Goal: Navigation & Orientation: Find specific page/section

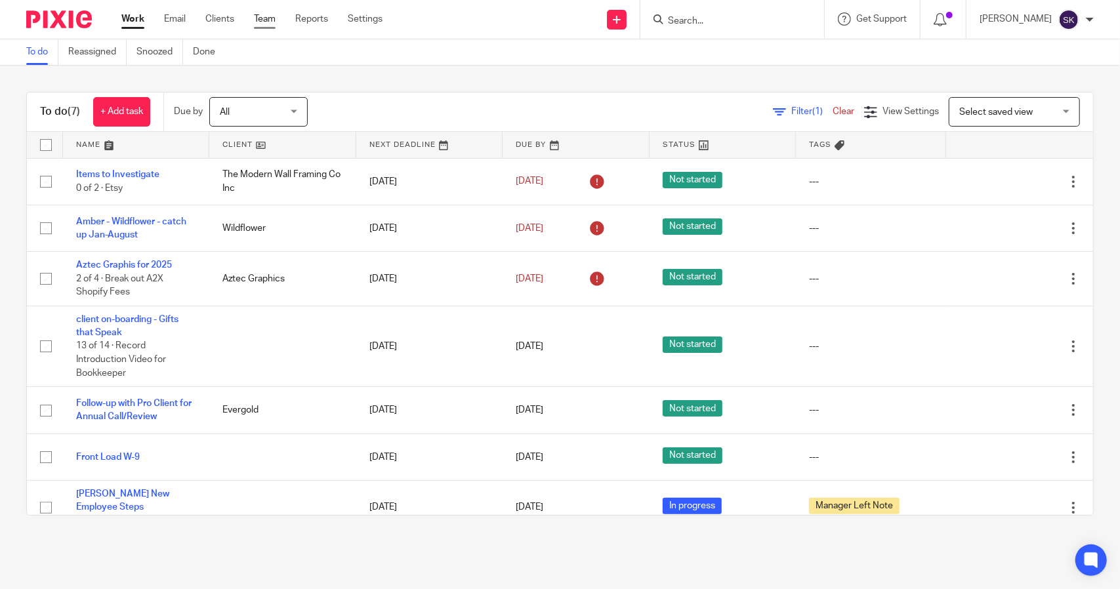
click at [270, 19] on link "Team" at bounding box center [265, 18] width 22 height 13
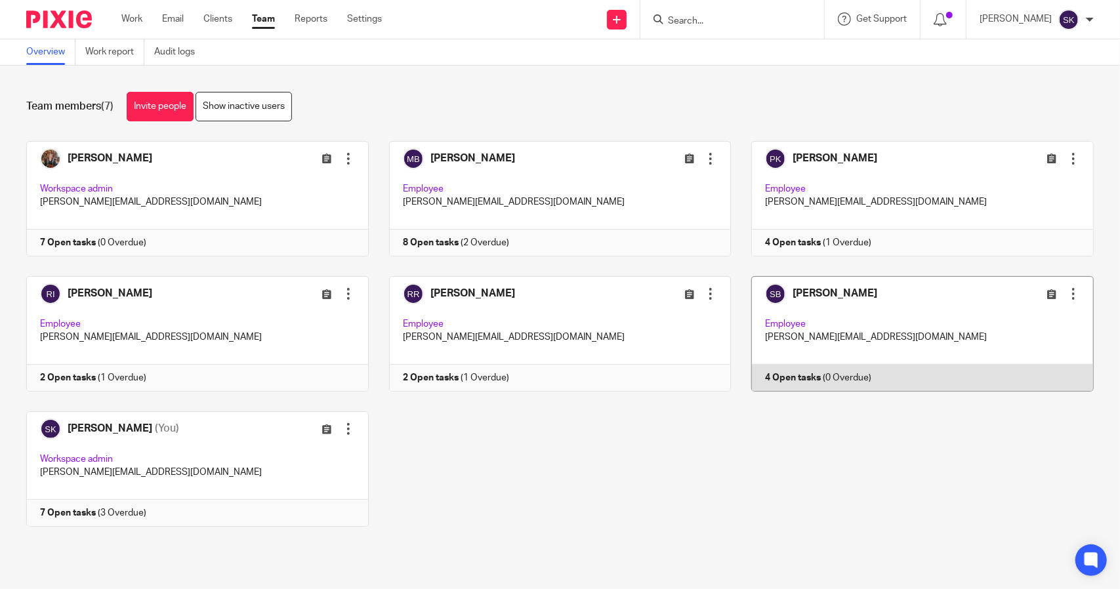
click at [819, 327] on link at bounding box center [912, 334] width 363 height 116
